Goal: Register for event/course

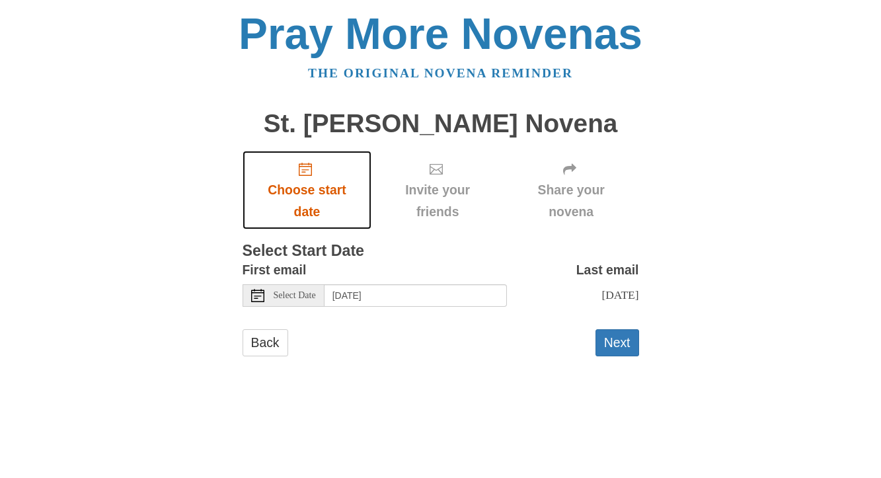
click at [319, 203] on span "Choose start date" at bounding box center [307, 201] width 103 height 44
click at [315, 298] on span "Select Date" at bounding box center [295, 295] width 42 height 9
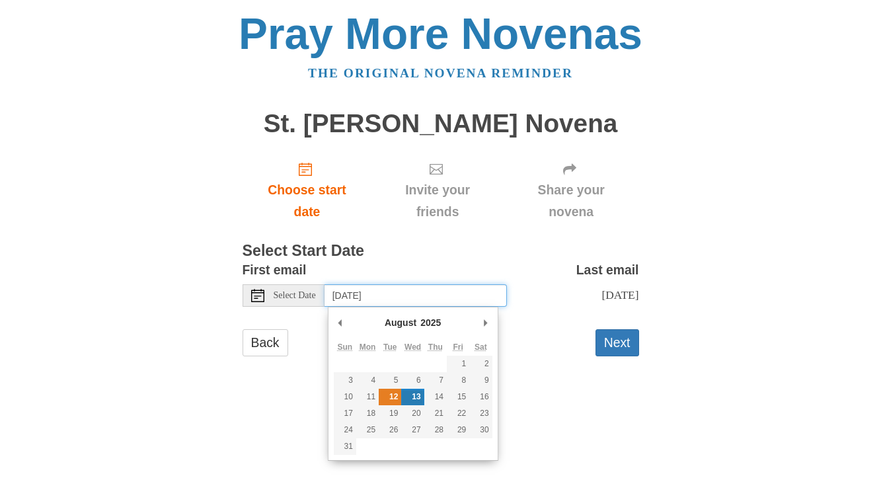
type input "[DATE]"
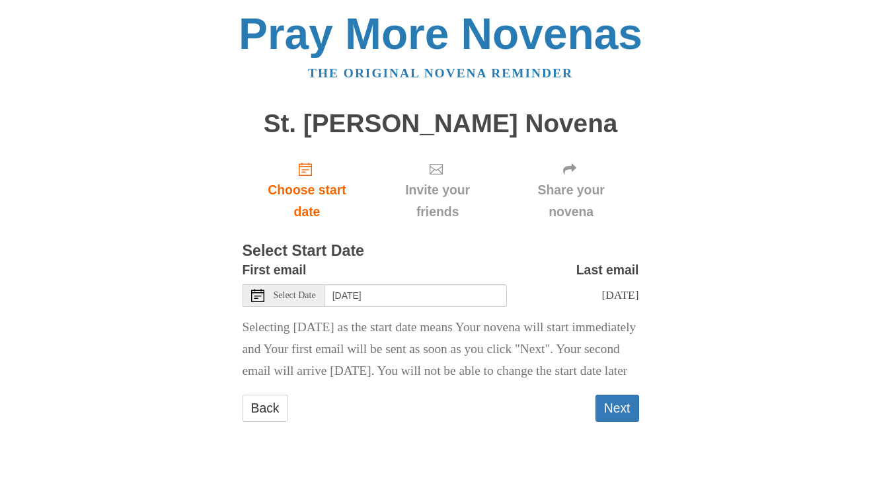
scroll to position [4, 0]
click at [625, 422] on button "Next" at bounding box center [618, 408] width 44 height 27
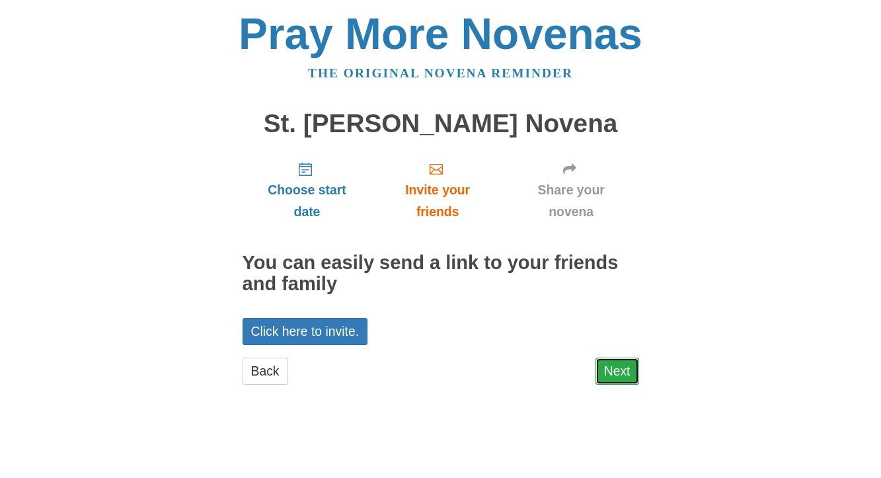
click at [627, 372] on link "Next" at bounding box center [618, 371] width 44 height 27
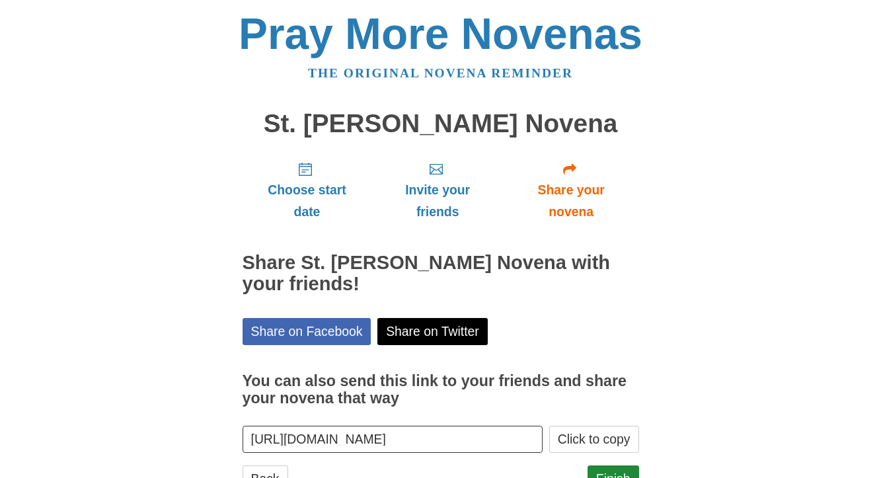
scroll to position [53, 0]
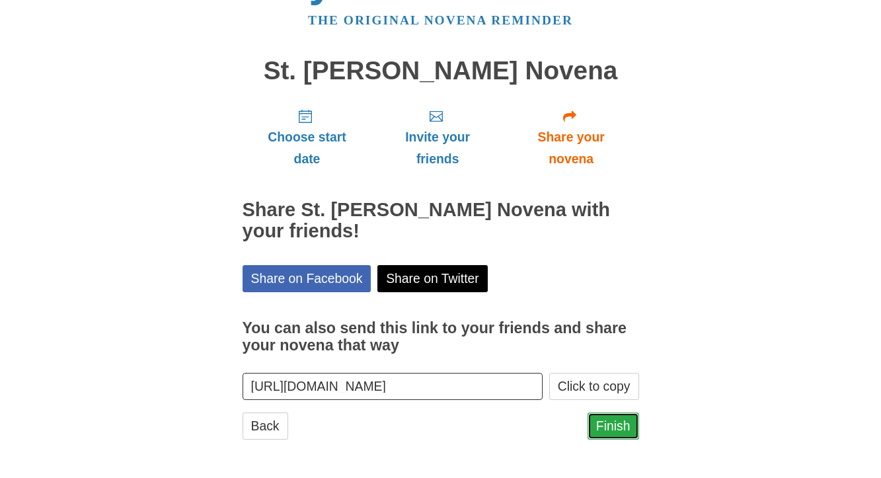
click at [608, 430] on link "Finish" at bounding box center [614, 425] width 52 height 27
